Goal: Find specific page/section: Find specific page/section

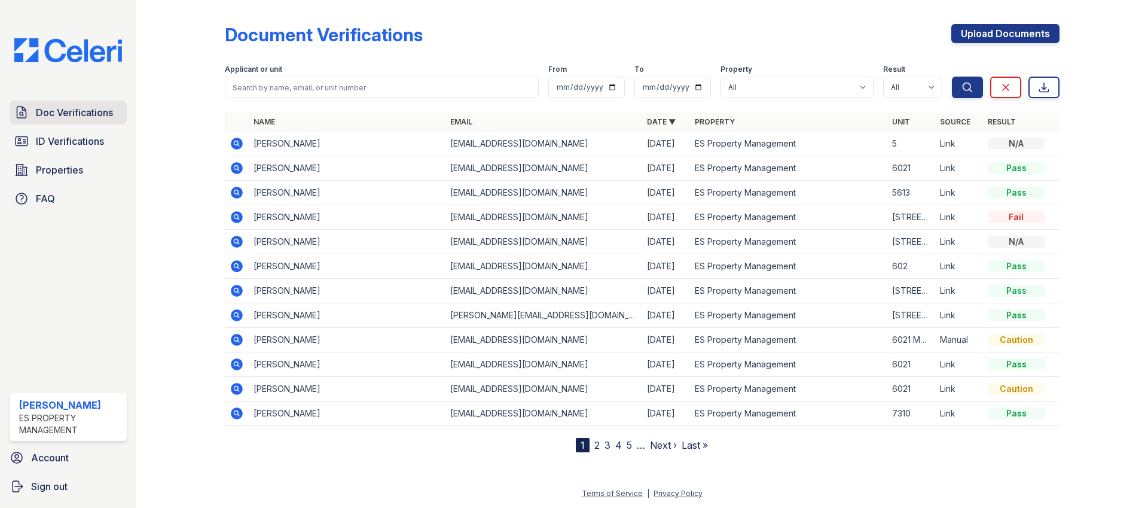
click at [85, 116] on span "Doc Verifications" at bounding box center [74, 112] width 77 height 14
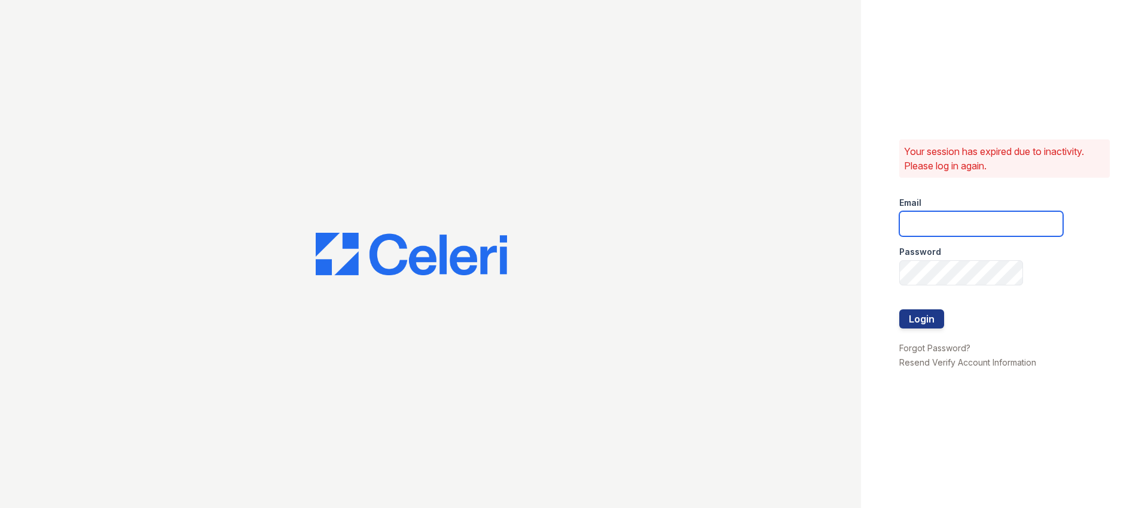
click at [935, 227] on input "email" at bounding box center [981, 223] width 164 height 25
type input "Dana@indianapolispropertymanagement.com"
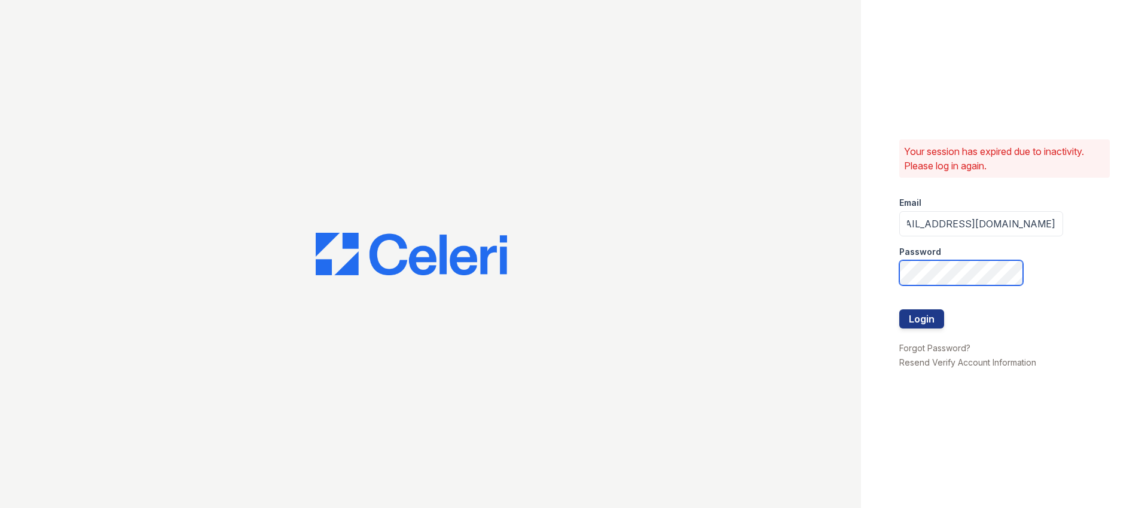
scroll to position [0, 0]
click at [0, 507] on com-1password-button at bounding box center [0, 508] width 0 height 0
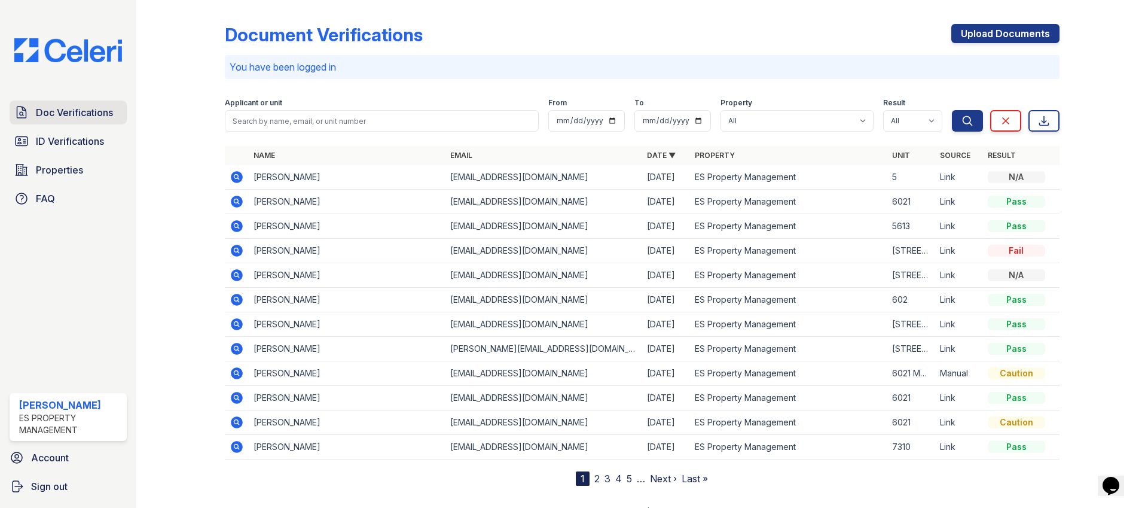
click at [50, 112] on span "Doc Verifications" at bounding box center [74, 112] width 77 height 14
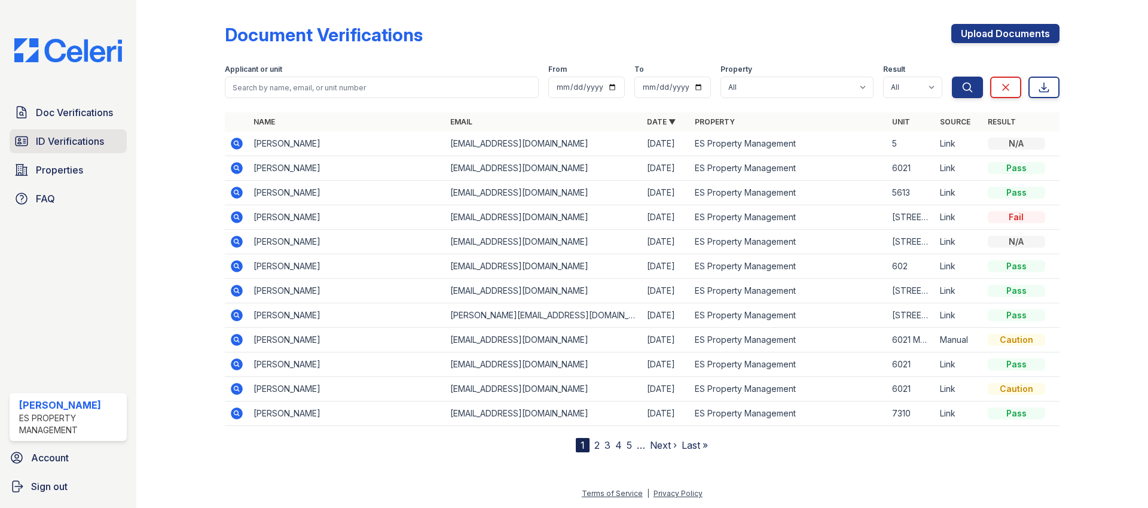
click at [56, 134] on span "ID Verifications" at bounding box center [70, 141] width 68 height 14
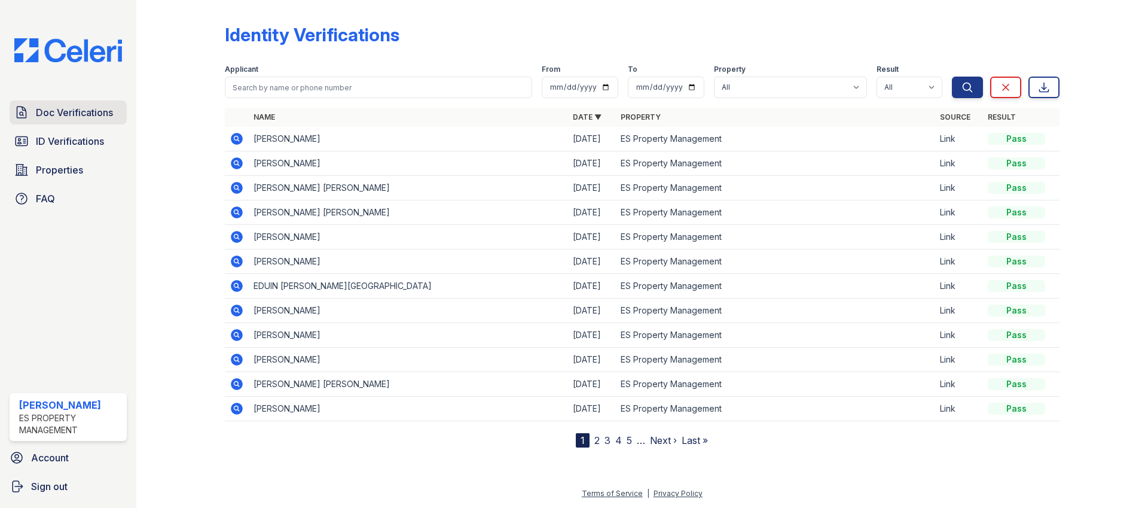
click at [77, 117] on span "Doc Verifications" at bounding box center [74, 112] width 77 height 14
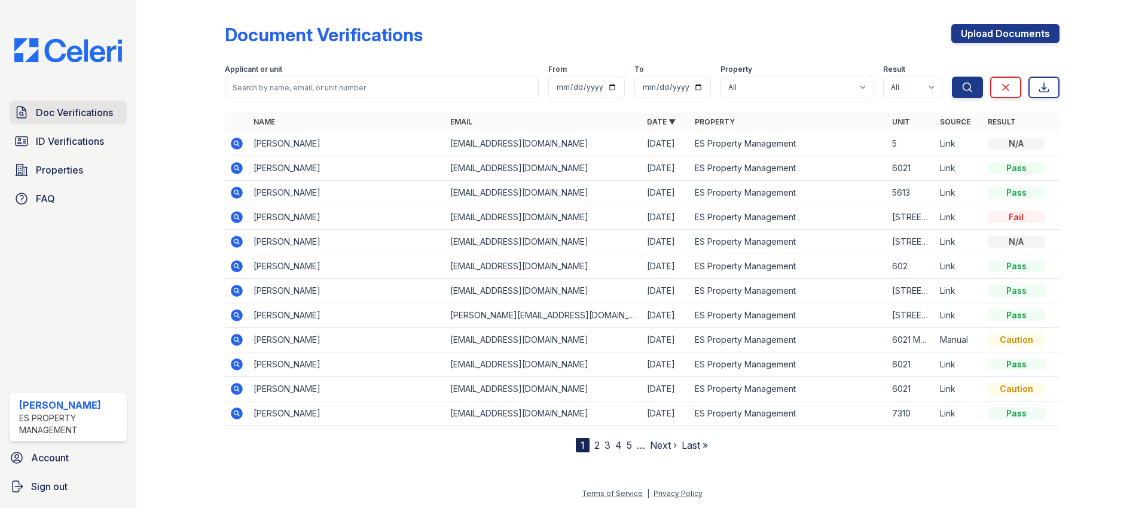
click at [68, 111] on span "Doc Verifications" at bounding box center [74, 112] width 77 height 14
click at [67, 151] on link "ID Verifications" at bounding box center [68, 141] width 117 height 24
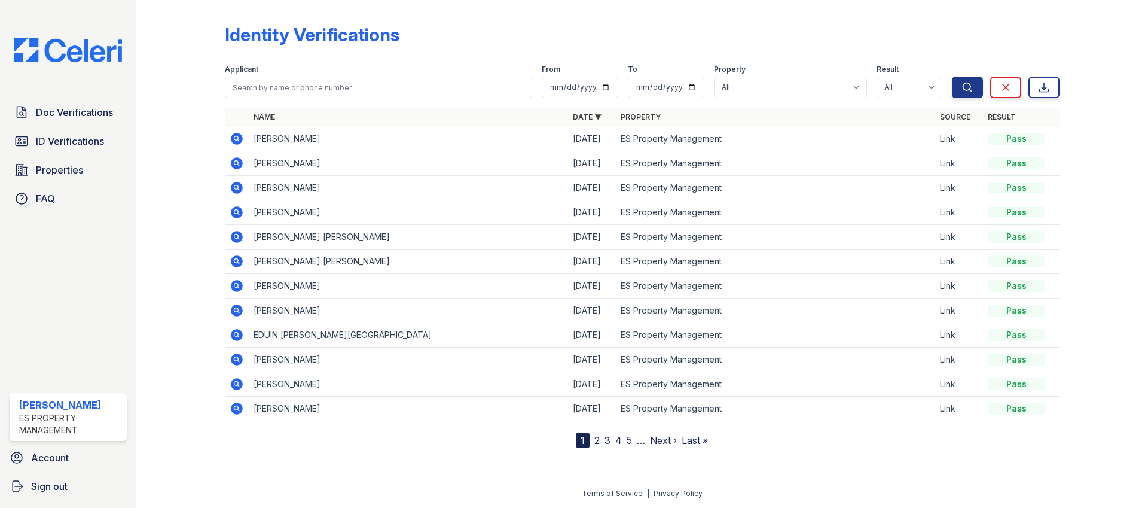
click at [239, 137] on icon at bounding box center [237, 139] width 12 height 12
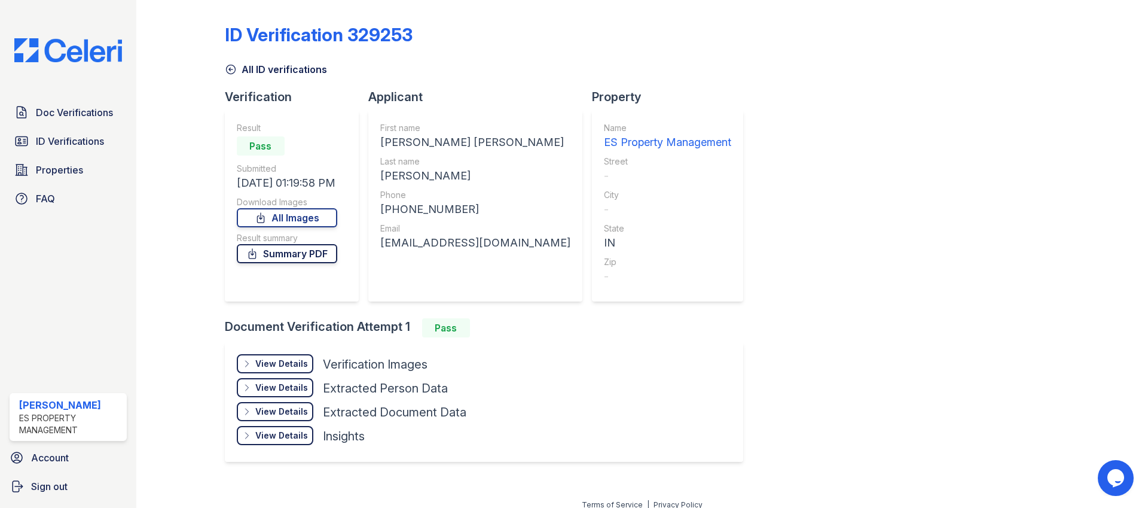
click at [297, 253] on link "Summary PDF" at bounding box center [287, 253] width 100 height 19
click at [96, 118] on span "Doc Verifications" at bounding box center [74, 112] width 77 height 14
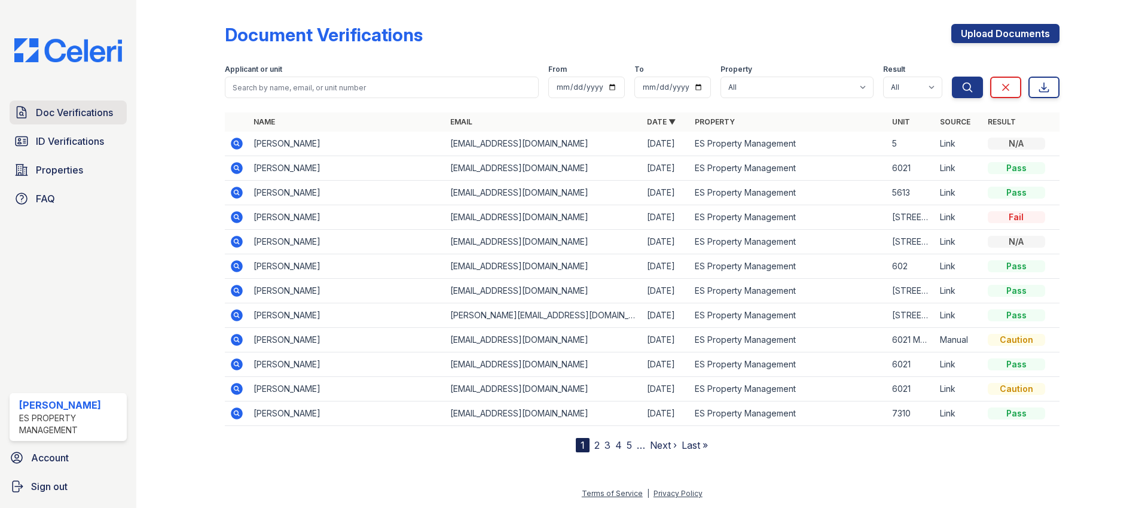
click at [81, 109] on span "Doc Verifications" at bounding box center [74, 112] width 77 height 14
click at [66, 154] on div "Doc Verifications ID Verifications Properties FAQ" at bounding box center [68, 155] width 127 height 110
click at [66, 142] on span "ID Verifications" at bounding box center [70, 141] width 68 height 14
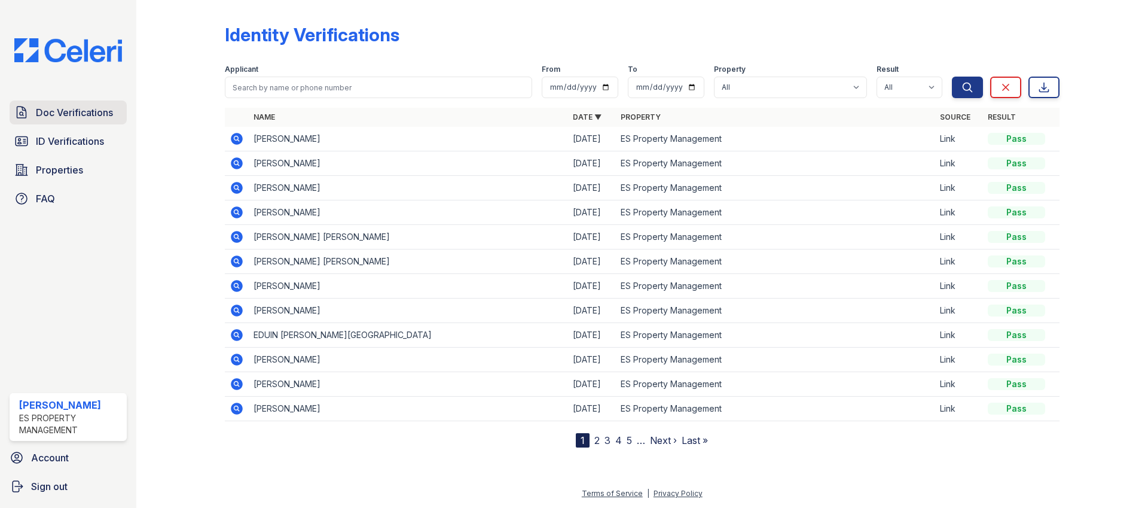
click at [71, 113] on span "Doc Verifications" at bounding box center [74, 112] width 77 height 14
